Goal: Task Accomplishment & Management: Manage account settings

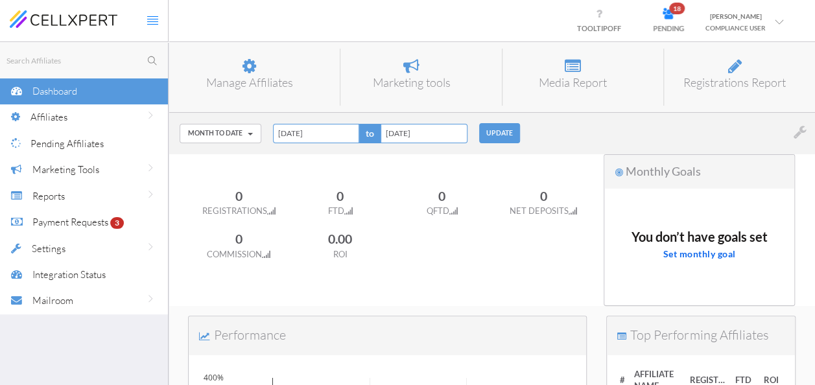
click at [41, 144] on span "Pending Affiliates" at bounding box center [66, 143] width 73 height 12
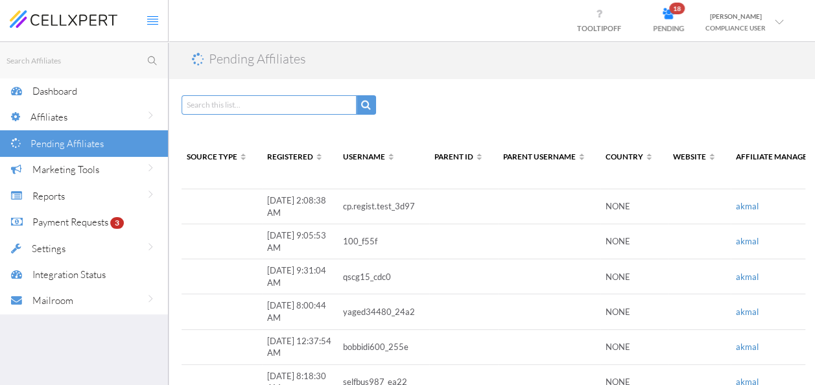
click at [75, 96] on span "Dashboard" at bounding box center [54, 91] width 45 height 12
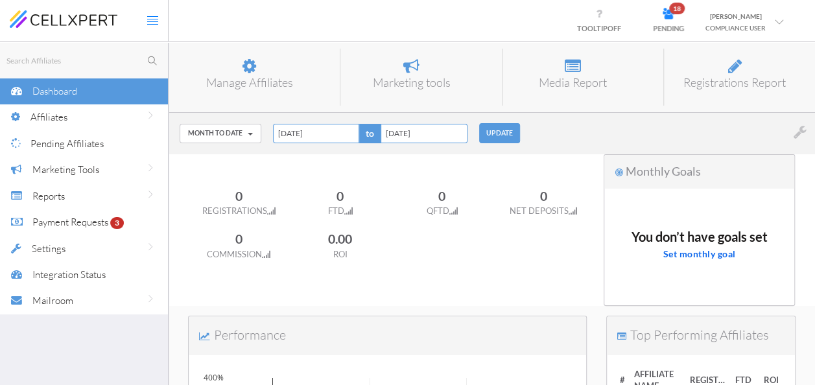
click at [54, 119] on span "Affiliates" at bounding box center [48, 117] width 37 height 12
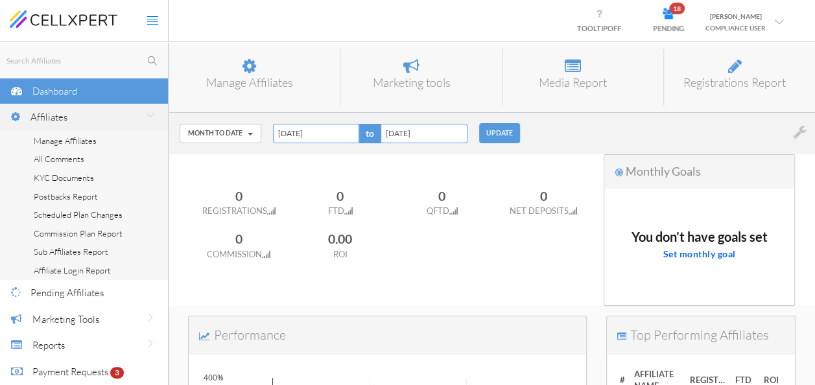
click at [53, 142] on span "Manage Affiliates" at bounding box center [65, 141] width 63 height 10
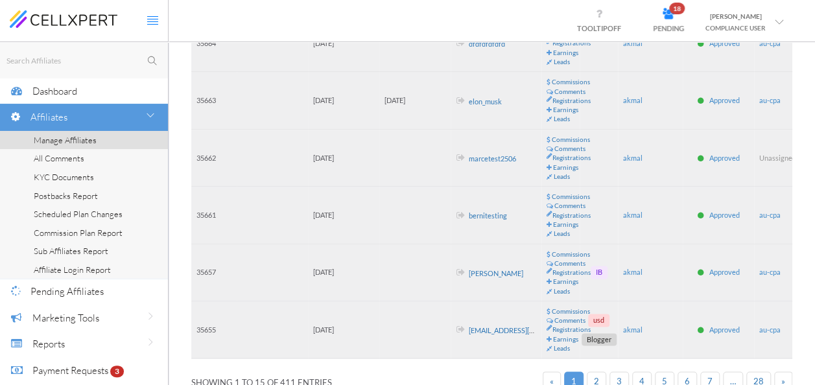
scroll to position [751, 0]
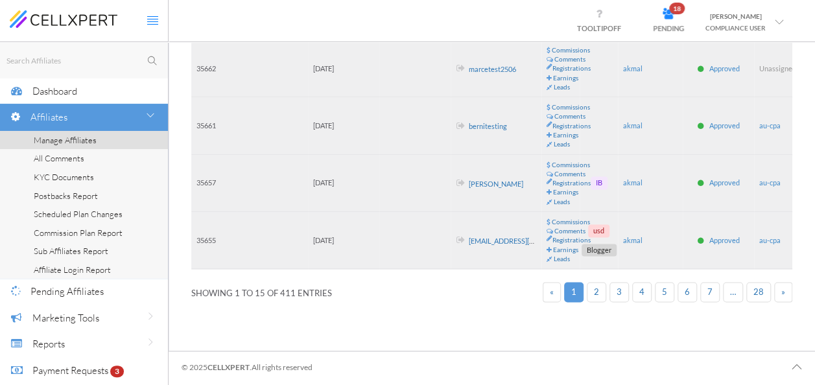
click at [603, 289] on link "2" at bounding box center [596, 292] width 19 height 20
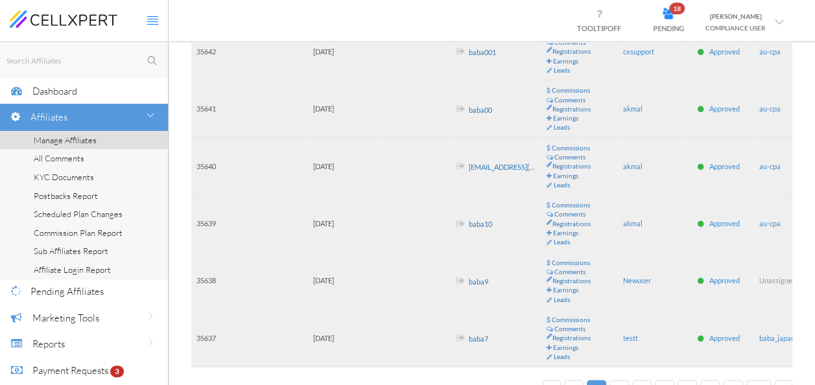
scroll to position [786, 0]
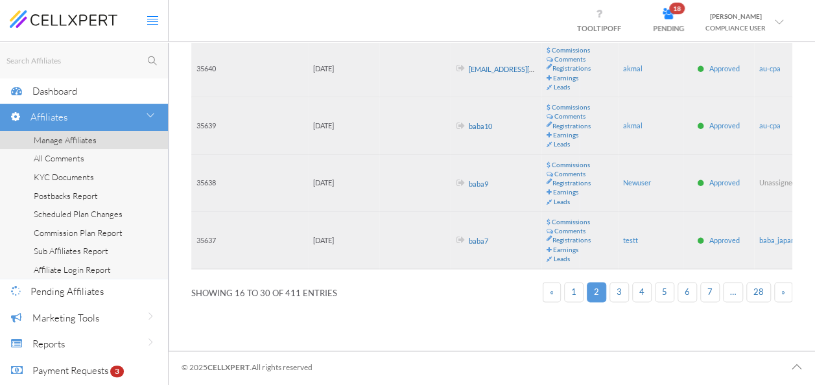
click at [622, 287] on span "3" at bounding box center [619, 292] width 5 height 10
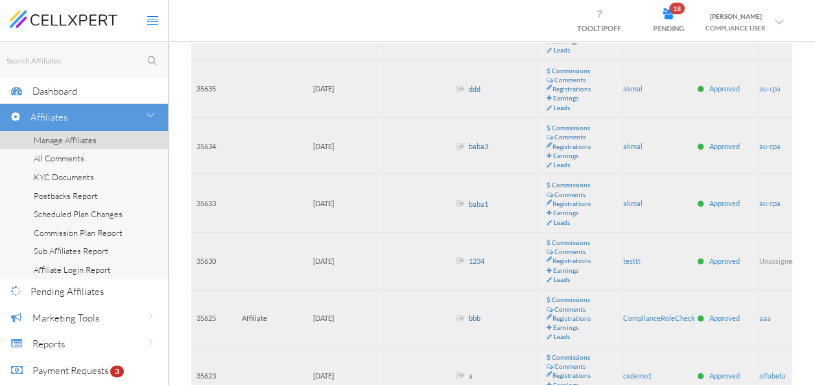
scroll to position [0, 0]
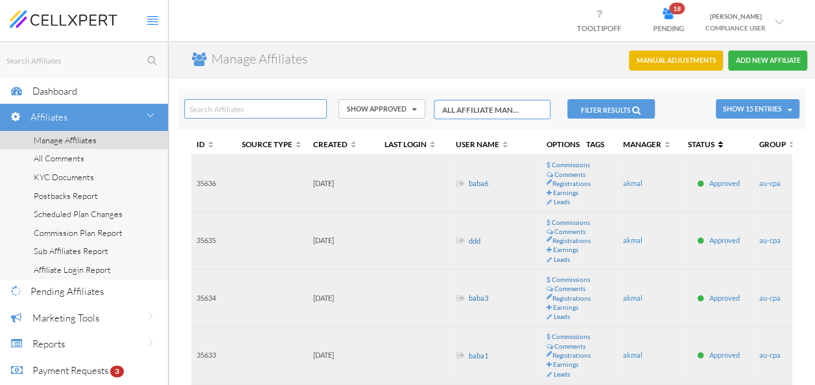
click at [716, 147] on span "Status" at bounding box center [707, 143] width 38 height 9
click at [722, 142] on span "Status" at bounding box center [707, 143] width 38 height 9
click at [716, 144] on span "Status" at bounding box center [707, 143] width 38 height 9
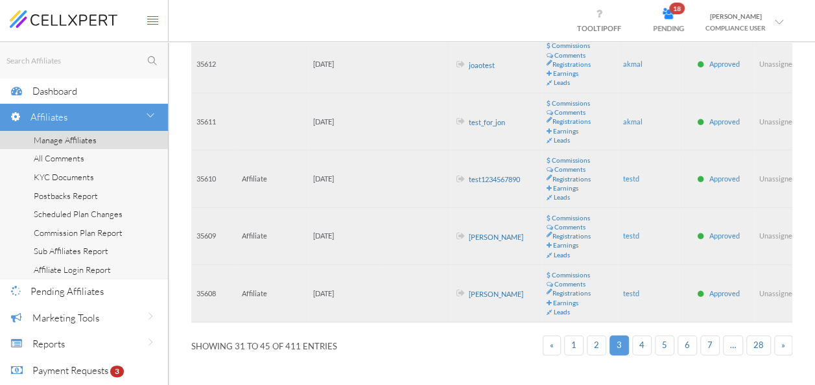
scroll to position [751, 0]
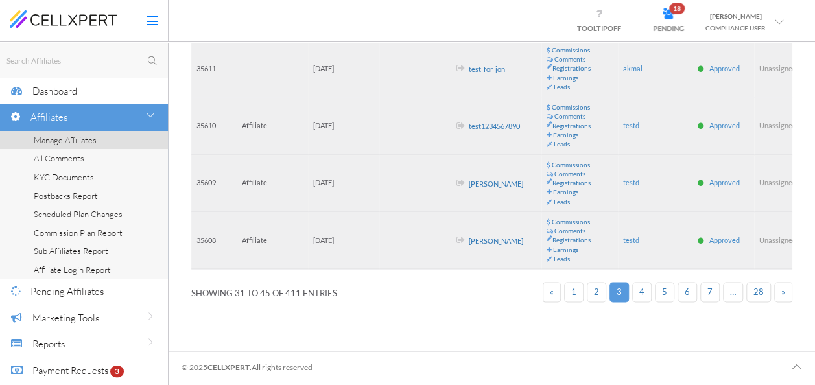
click at [77, 290] on span "Pending Affiliates" at bounding box center [66, 291] width 73 height 12
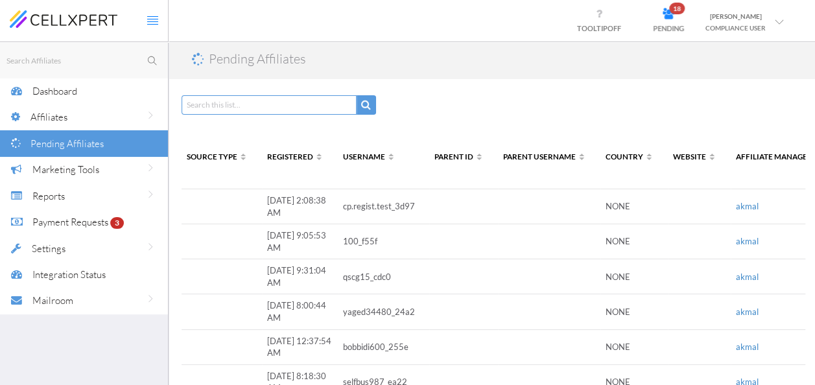
drag, startPoint x: 737, startPoint y: 208, endPoint x: 702, endPoint y: 245, distance: 50.9
click at [737, 215] on td "akmal" at bounding box center [784, 206] width 106 height 35
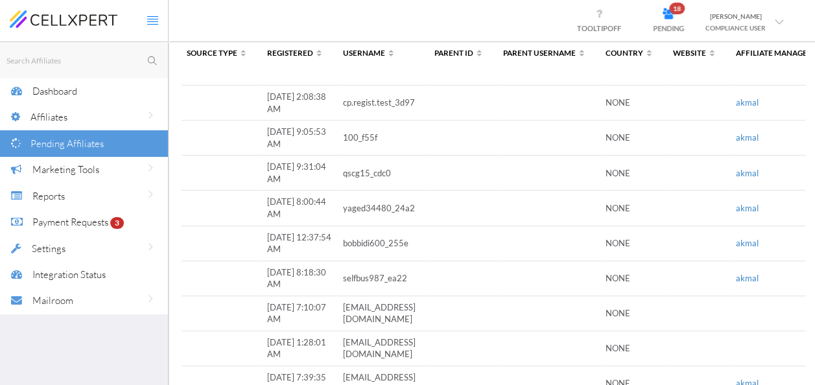
scroll to position [40, 0]
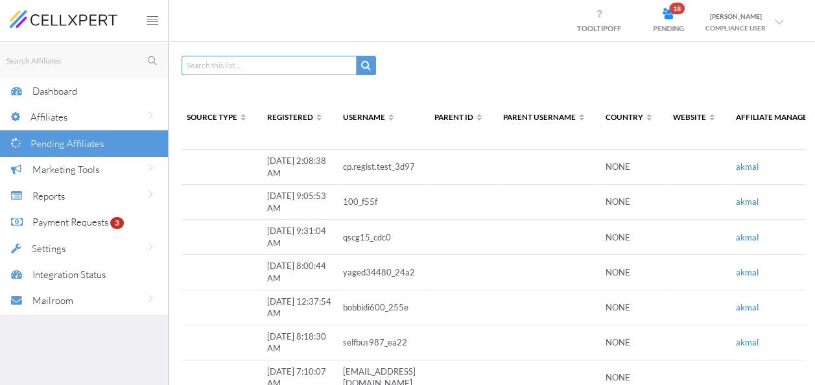
click at [44, 95] on span "Dashboard" at bounding box center [54, 91] width 45 height 12
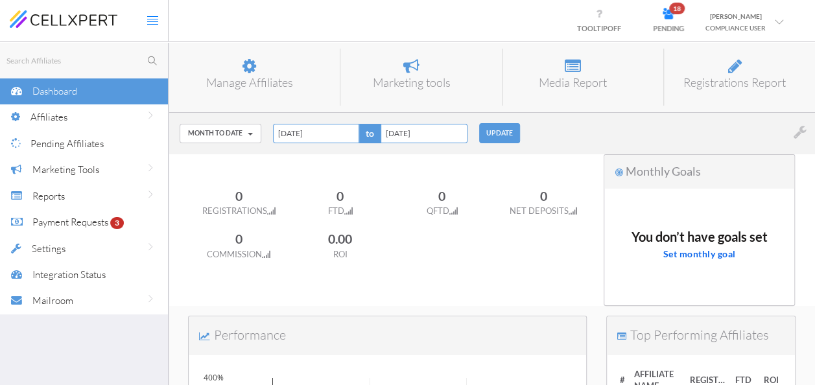
click at [49, 121] on span "Affiliates" at bounding box center [48, 117] width 37 height 12
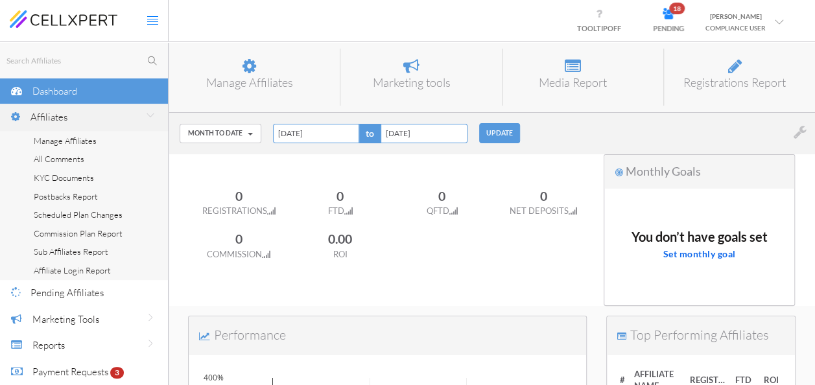
click at [51, 139] on span "Manage Affiliates" at bounding box center [65, 141] width 63 height 10
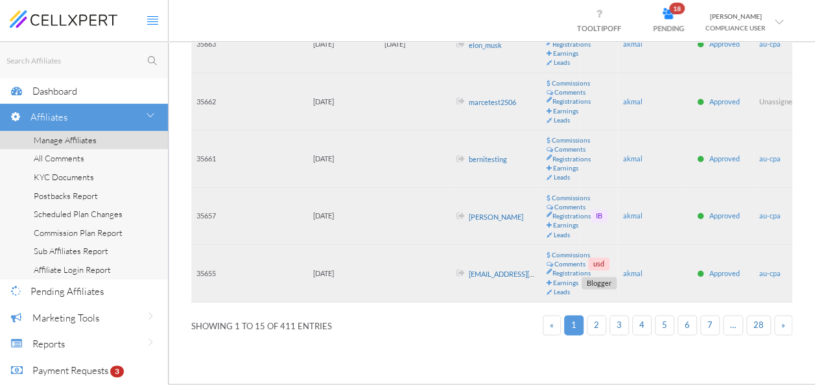
scroll to position [713, 0]
click at [484, 97] on link "marcetest2506" at bounding box center [492, 101] width 47 height 8
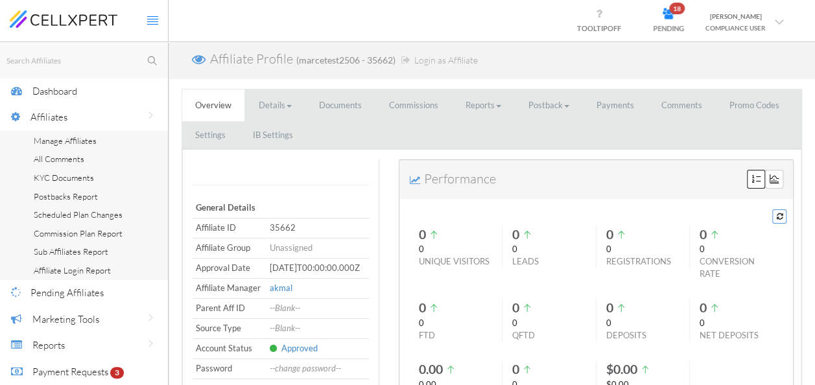
click at [406, 106] on link "Commissions" at bounding box center [413, 105] width 75 height 32
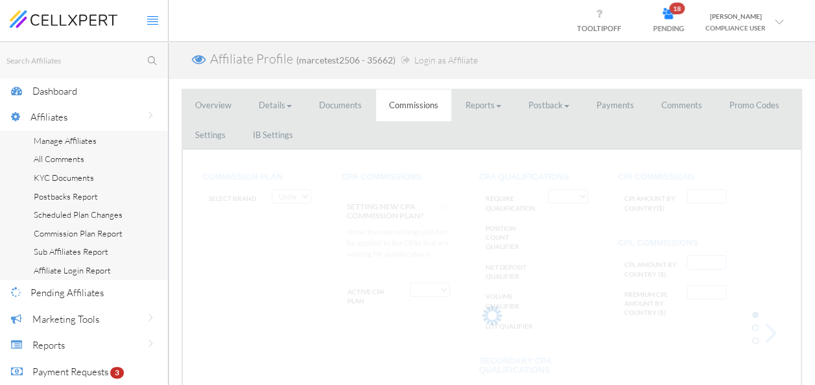
select select "string:CPA by Country"
select select "string:True"
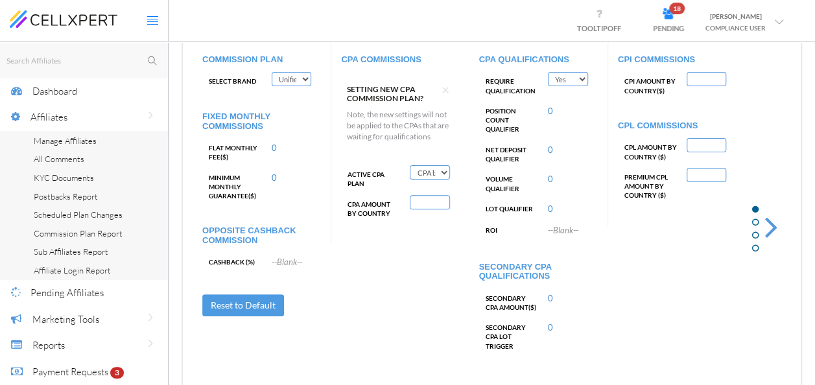
scroll to position [130, 0]
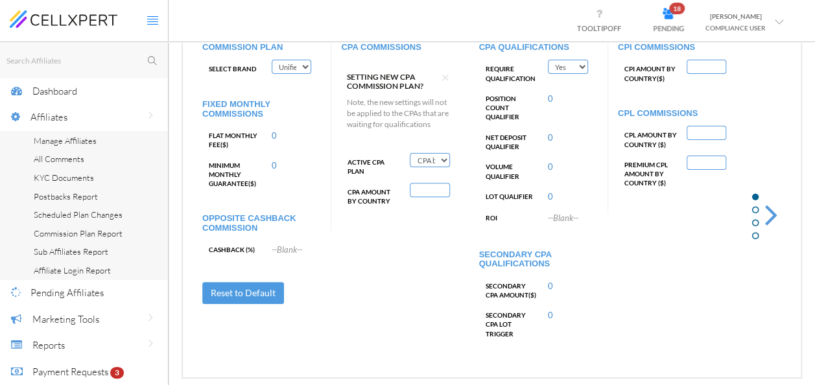
click at [432, 162] on select "Deactivate CPA Fixed CPA CPA by Country FTD Amount Tiers First Deposit CPA Prog…" at bounding box center [430, 160] width 40 height 14
click at [807, 93] on div "Affiliate Profile (marcetest2506 - 35662) Login as Affiliate Overview Details P…" at bounding box center [492, 150] width 646 height 477
click at [423, 161] on select "Deactivate CPA Fixed CPA CPA by Country FTD Amount Tiers First Deposit CPA Prog…" at bounding box center [430, 160] width 40 height 14
click at [318, 354] on div "COMMISSION PLAN Select Brand Test Brand Trade8 TraderCo T-Trading Unified Commi…" at bounding box center [492, 197] width 598 height 335
